Goal: Information Seeking & Learning: Learn about a topic

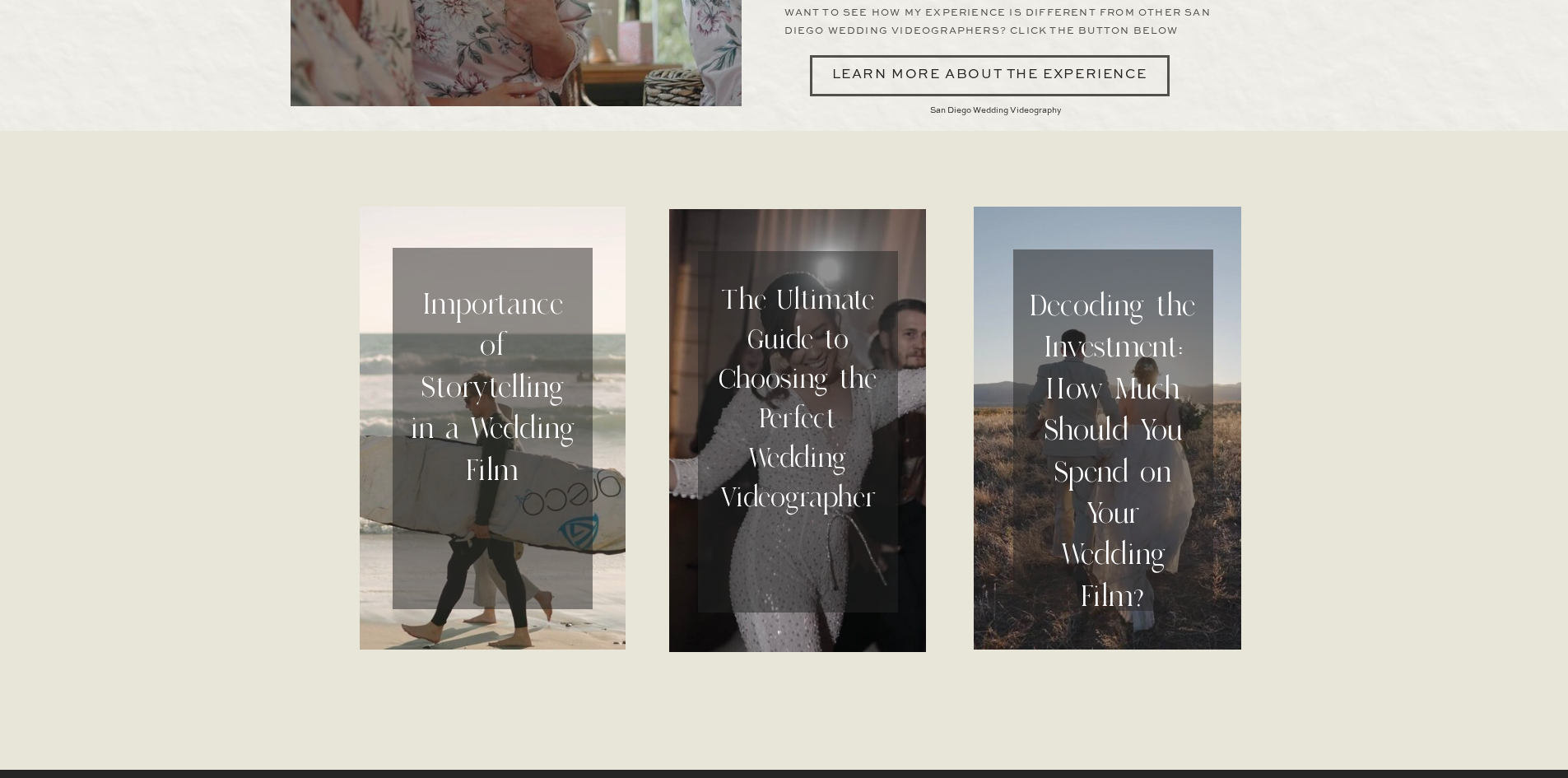
scroll to position [5105, 0]
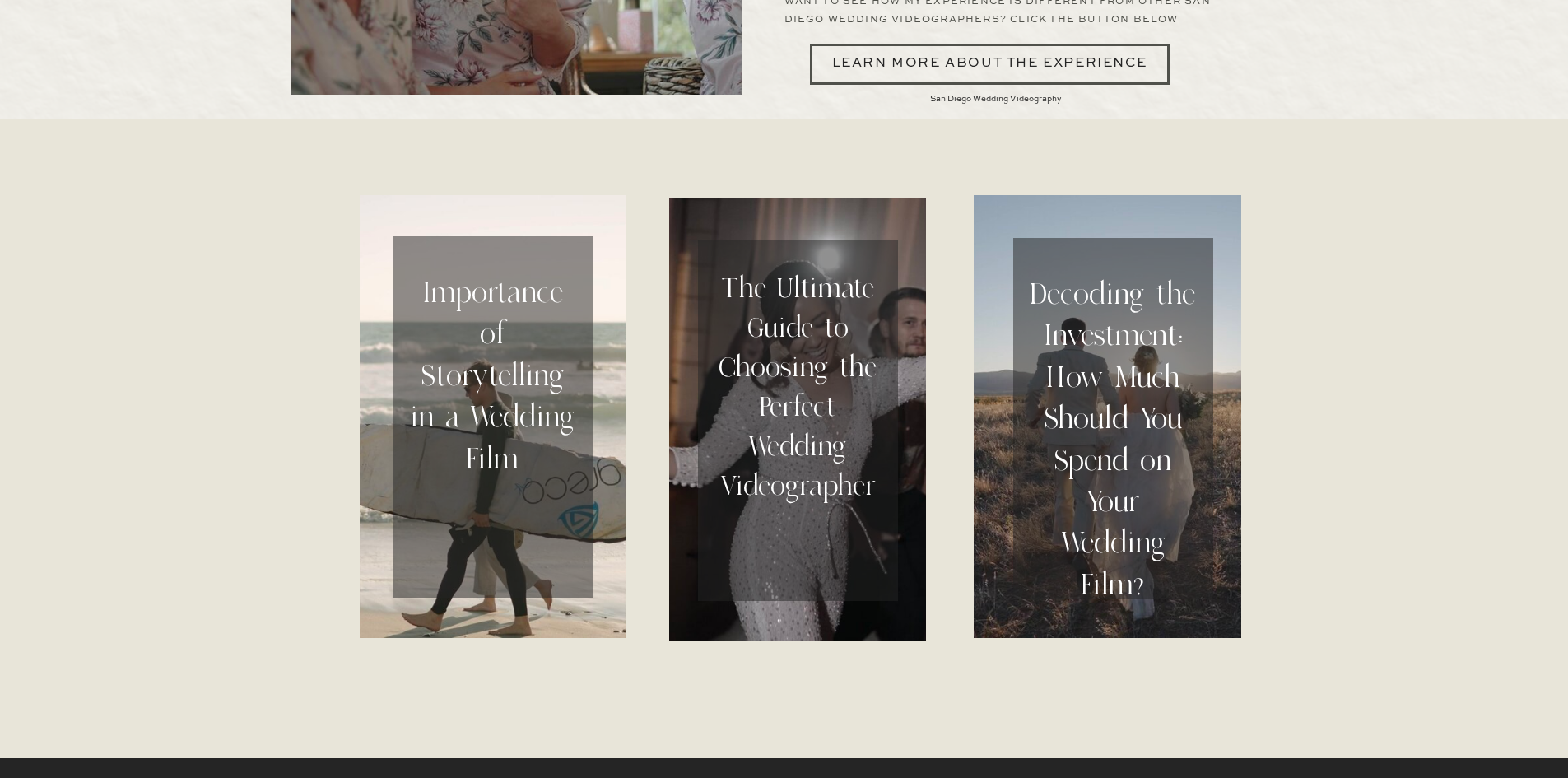
click at [766, 443] on h2 "The Ultimate Guide to Choosing the Perfect Wedding Videographer" at bounding box center [798, 420] width 165 height 305
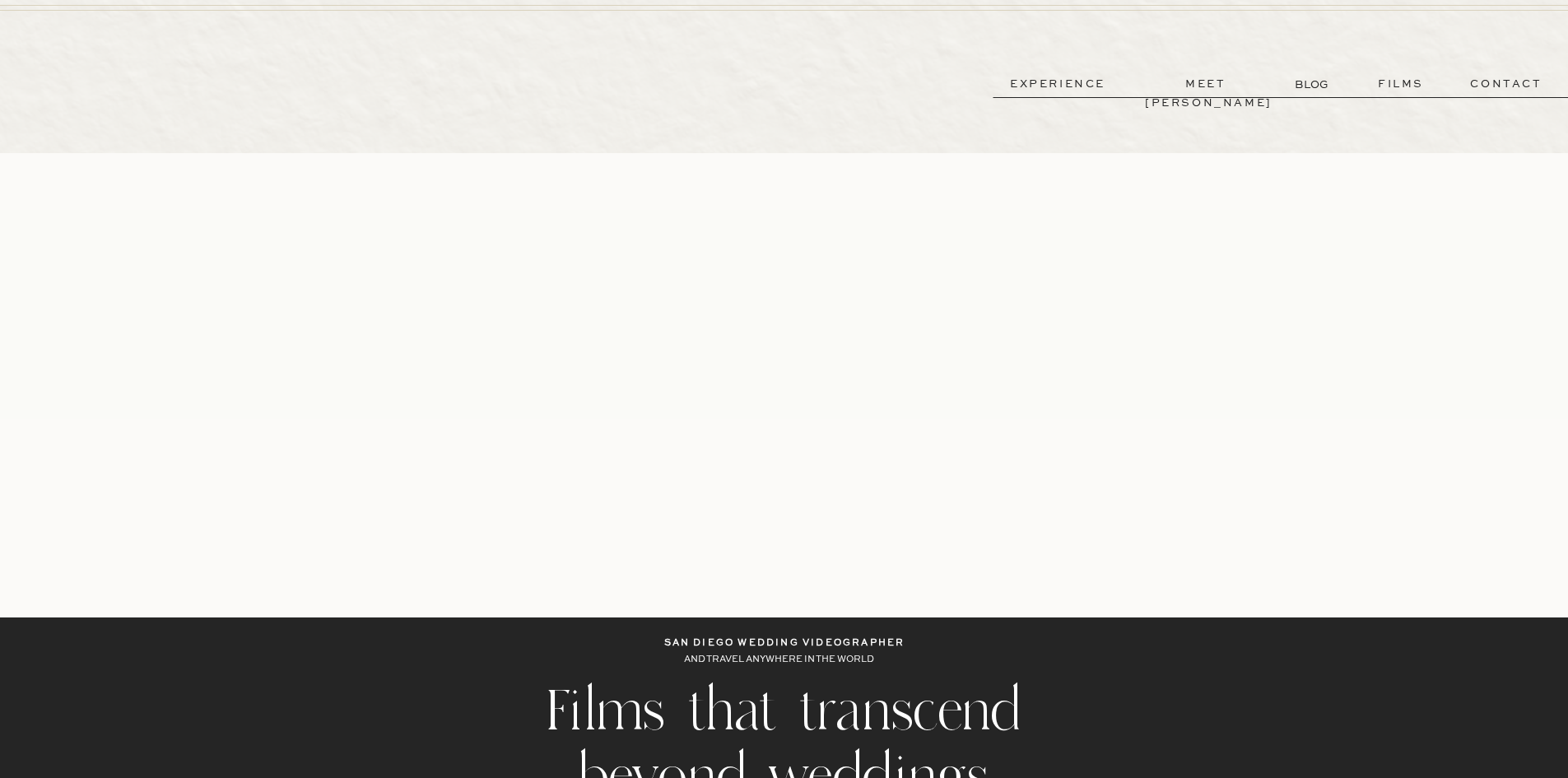
scroll to position [5105, 0]
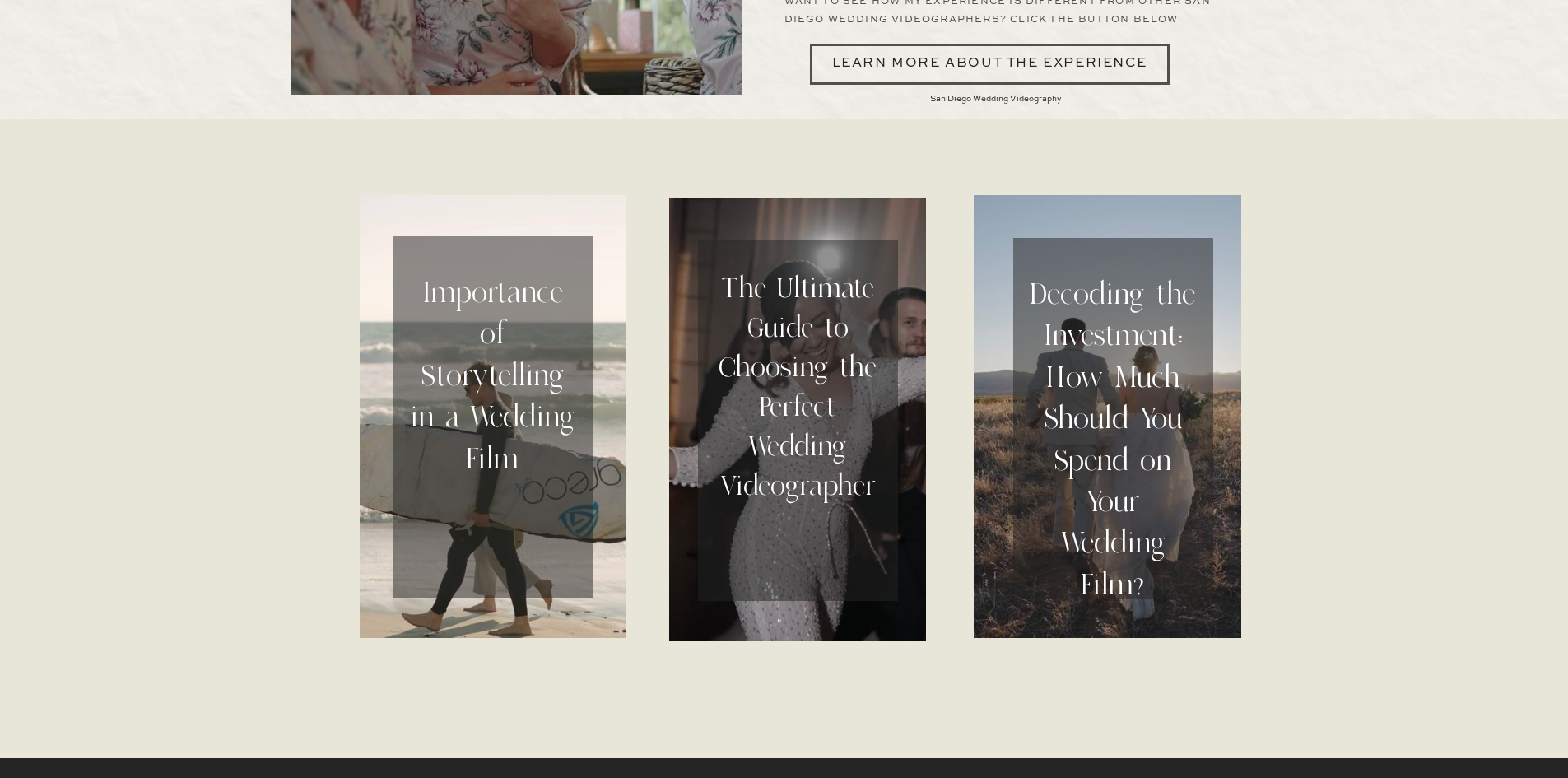
click at [1083, 438] on h2 "Decoding the Investment: How Much Should You Spend on Your Wedding Film?" at bounding box center [1112, 426] width 165 height 305
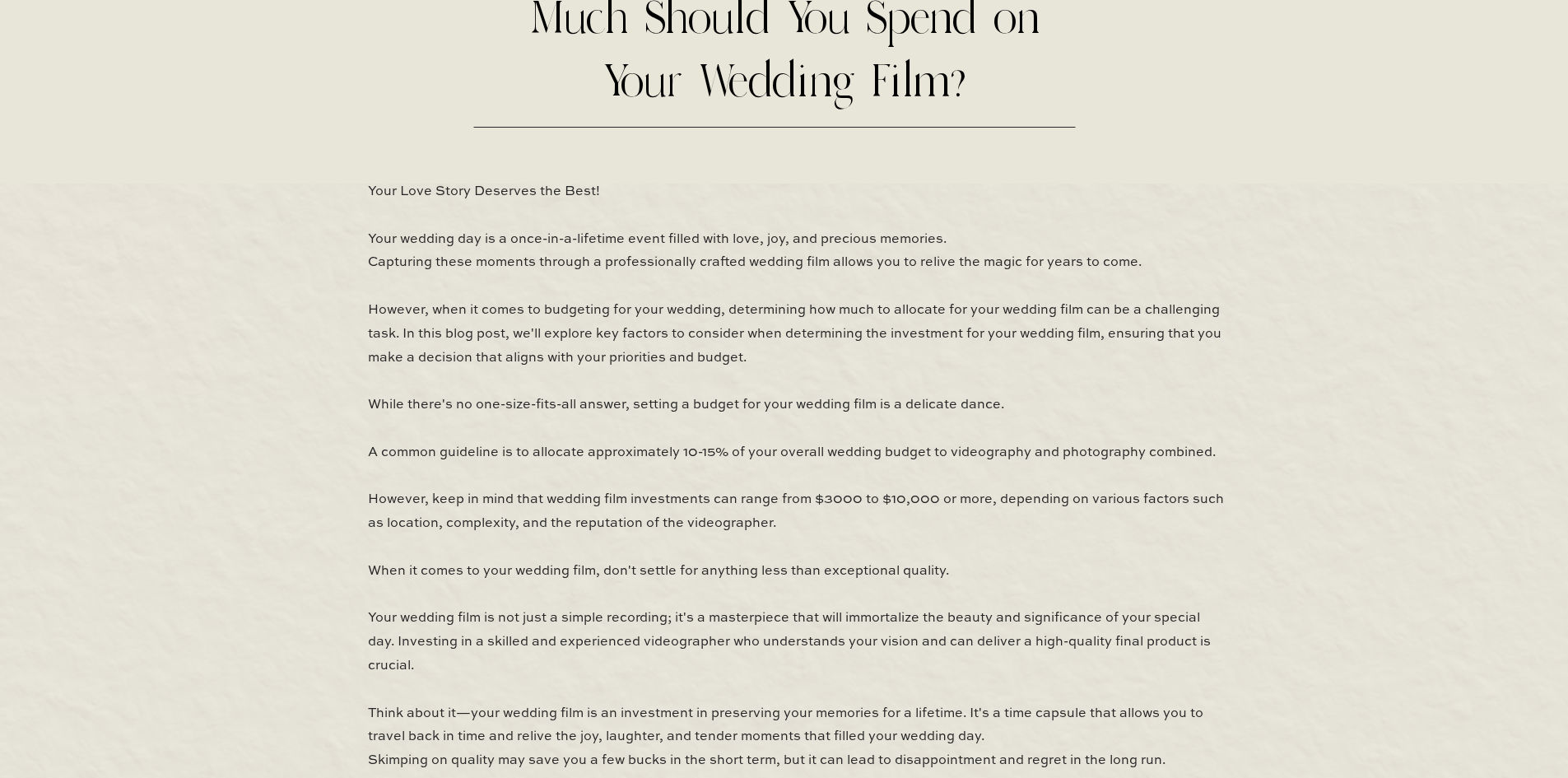
scroll to position [329, 0]
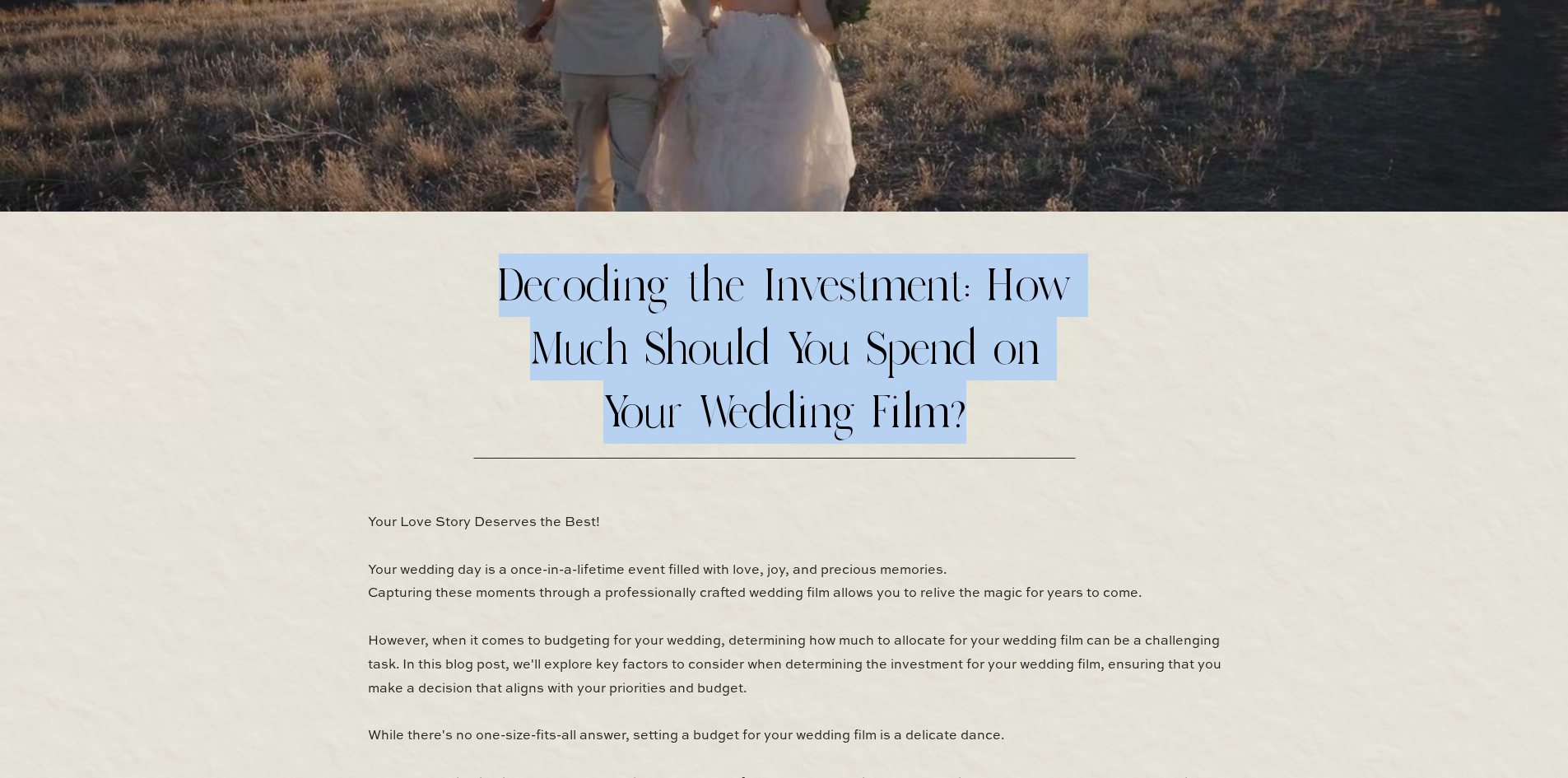
drag, startPoint x: 495, startPoint y: 278, endPoint x: 962, endPoint y: 429, distance: 490.8
click at [962, 429] on h2 "Decoding the Investment: How Much Should You Spend on Your Wedding Film?" at bounding box center [784, 347] width 600 height 189
copy h2 "Decoding the Investment: How Much Should You Spend on Your Wedding Film?"
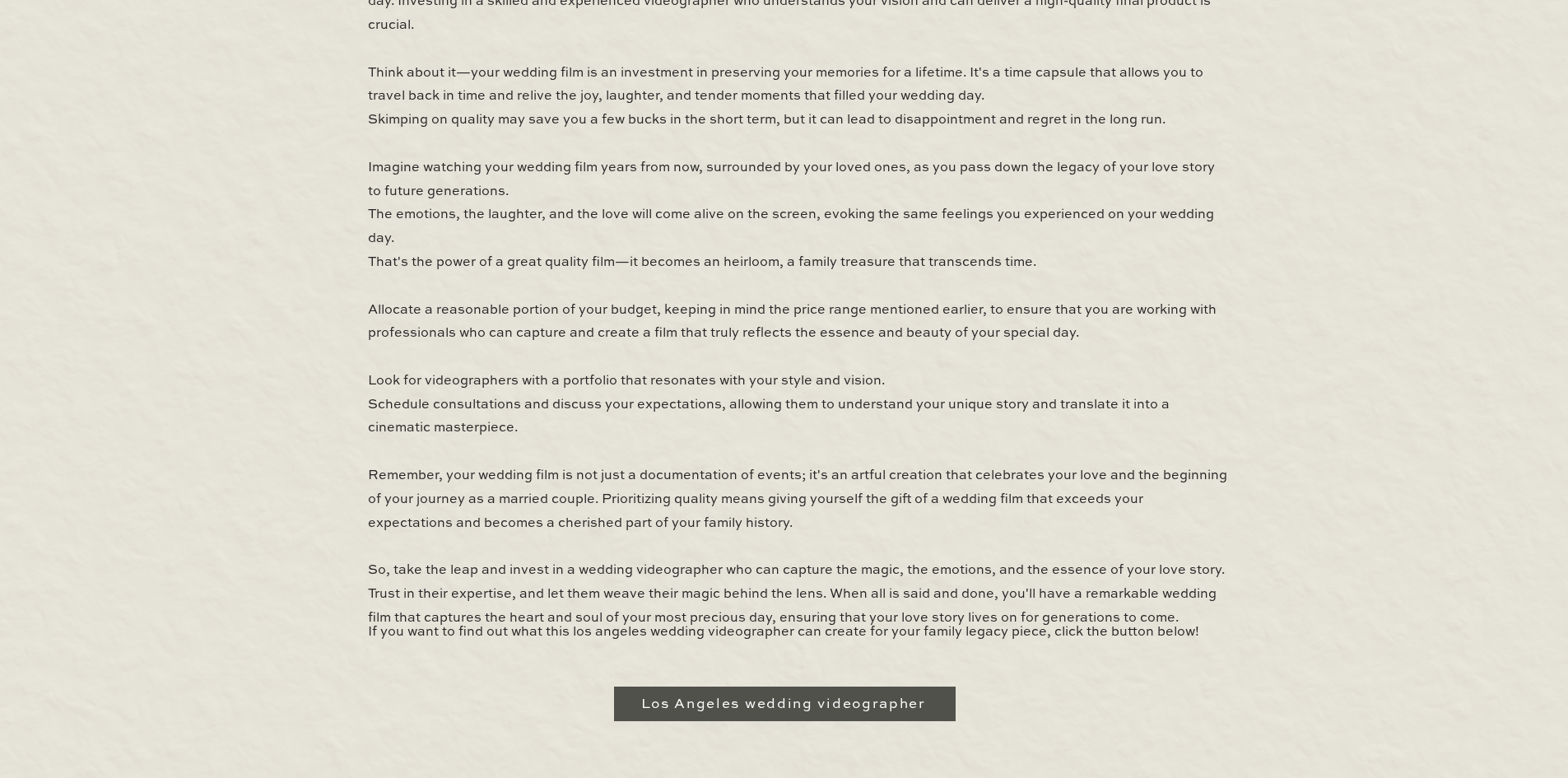
scroll to position [1385, 0]
